Goal: Task Accomplishment & Management: Use online tool/utility

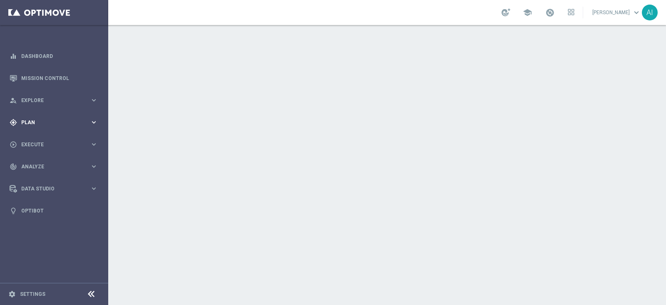
click at [51, 120] on span "Plan" at bounding box center [55, 122] width 69 height 5
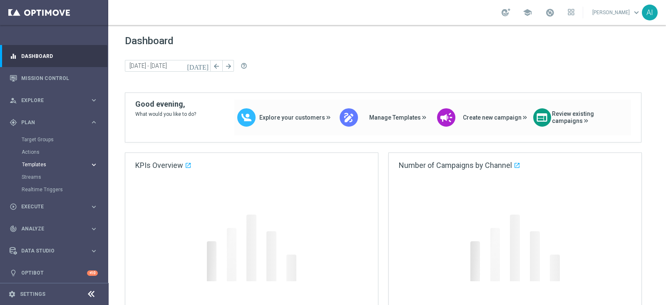
click at [49, 163] on span "Templates" at bounding box center [51, 164] width 59 height 5
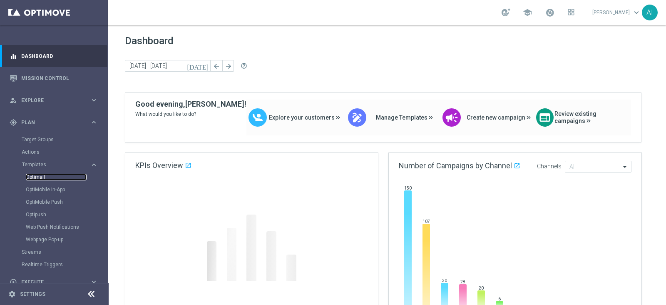
click at [42, 175] on link "Optimail" at bounding box center [56, 177] width 61 height 7
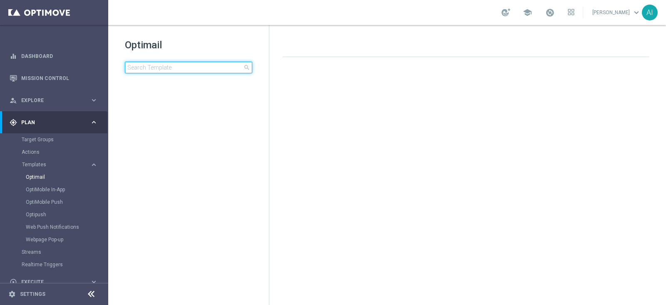
click at [154, 67] on input at bounding box center [188, 68] width 127 height 12
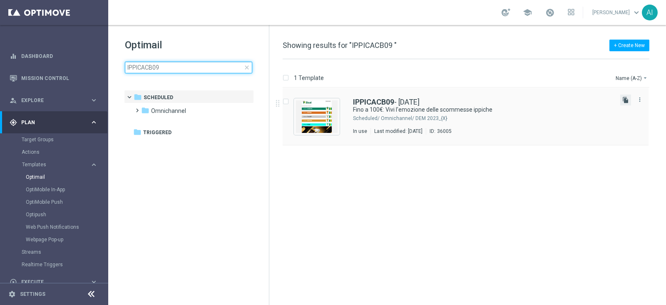
type input "IPPICACB09"
click at [628, 102] on icon "file_copy" at bounding box center [625, 100] width 7 height 7
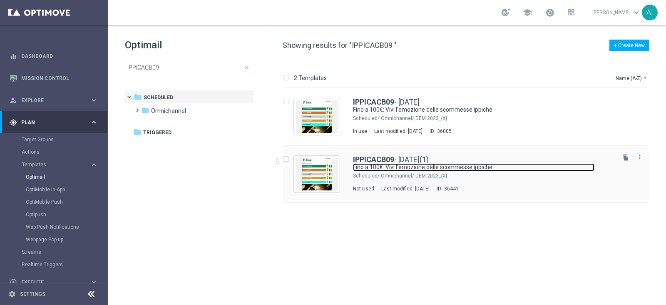
click at [566, 163] on link "Fino a 100€: Vivi l'emozione delle scommesse ippiche" at bounding box center [473, 167] width 241 height 8
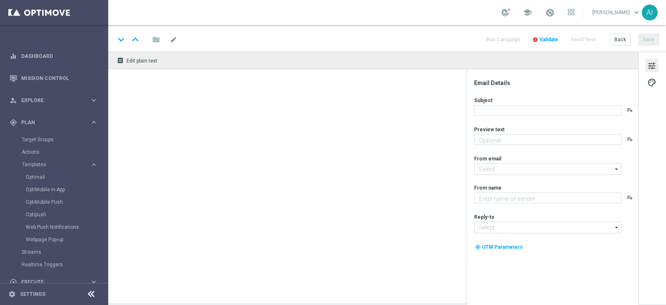
type input "IPPICACB09 - [DATE](1)"
type input "[EMAIL_ADDRESS][DOMAIN_NAME]"
type textarea "Sisal"
type input "[EMAIL_ADDRESS][DOMAIN_NAME]"
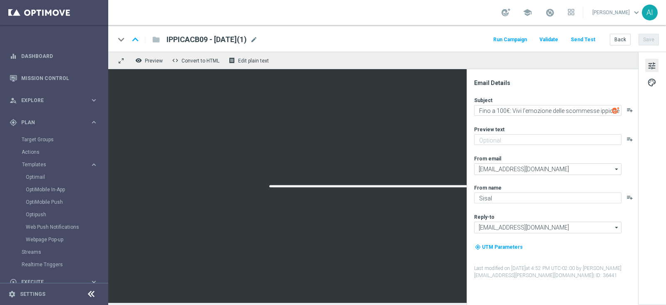
click at [190, 41] on span "IPPICACB09 - [DATE](1)" at bounding box center [206, 40] width 80 height 10
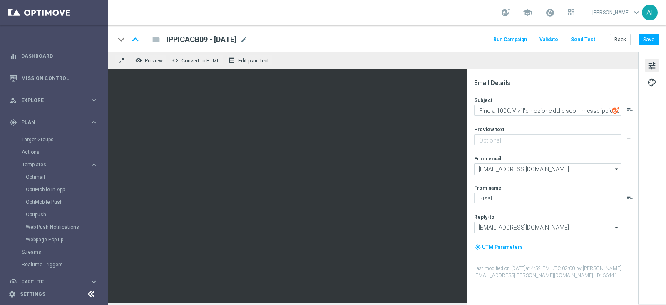
click at [203, 41] on span "IPPICACB09 - [DATE]" at bounding box center [201, 40] width 70 height 10
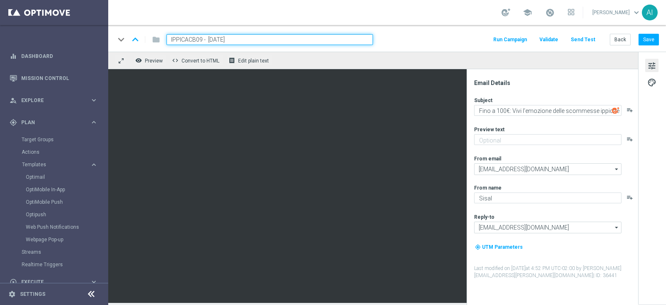
drag, startPoint x: 202, startPoint y: 39, endPoint x: 159, endPoint y: 39, distance: 43.3
click at [160, 39] on div "IPPICACB09 - [DATE]" at bounding box center [266, 39] width 213 height 11
paste input "ASHBACK25"
type input "IPPICACASHBACK2509 - [DATE]"
click at [647, 36] on button "Save" at bounding box center [648, 40] width 20 height 12
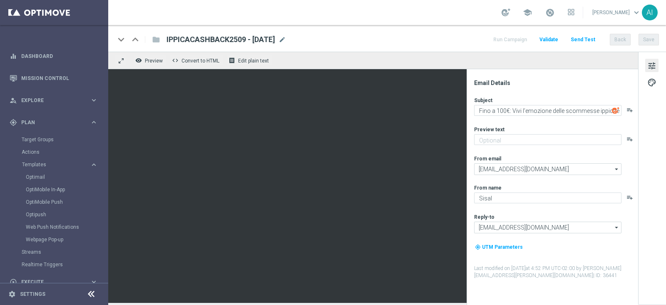
click at [240, 38] on span "IPPICACASHBACK2509 - [DATE]" at bounding box center [220, 40] width 109 height 10
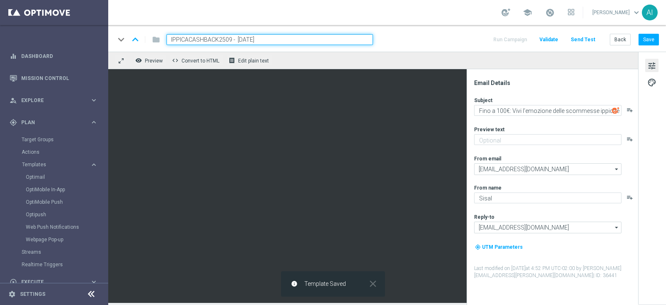
click at [240, 38] on input "IPPICACASHBACK2509 - [DATE]" at bounding box center [269, 39] width 206 height 11
click at [280, 38] on input "IPPICACASHBACK2509 - [DATE]" at bounding box center [269, 39] width 206 height 11
drag, startPoint x: 284, startPoint y: 38, endPoint x: 160, endPoint y: 41, distance: 123.6
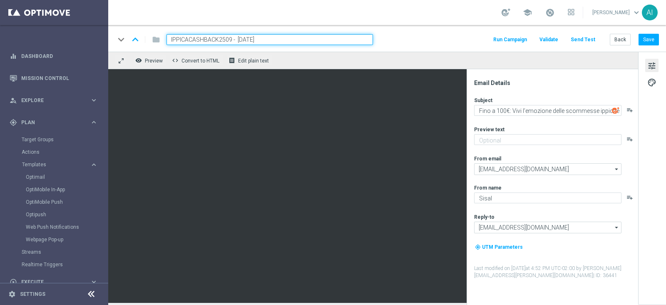
click at [160, 41] on div "IPPICACASHBACK2509 - [DATE]" at bounding box center [266, 39] width 213 height 11
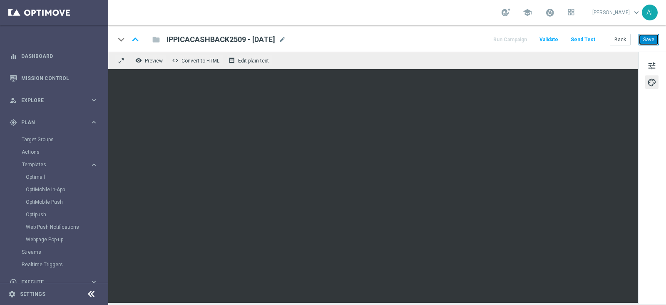
click at [653, 41] on button "Save" at bounding box center [648, 40] width 20 height 12
click at [646, 40] on button "Save" at bounding box center [648, 40] width 20 height 12
